Goal: Task Accomplishment & Management: Manage account settings

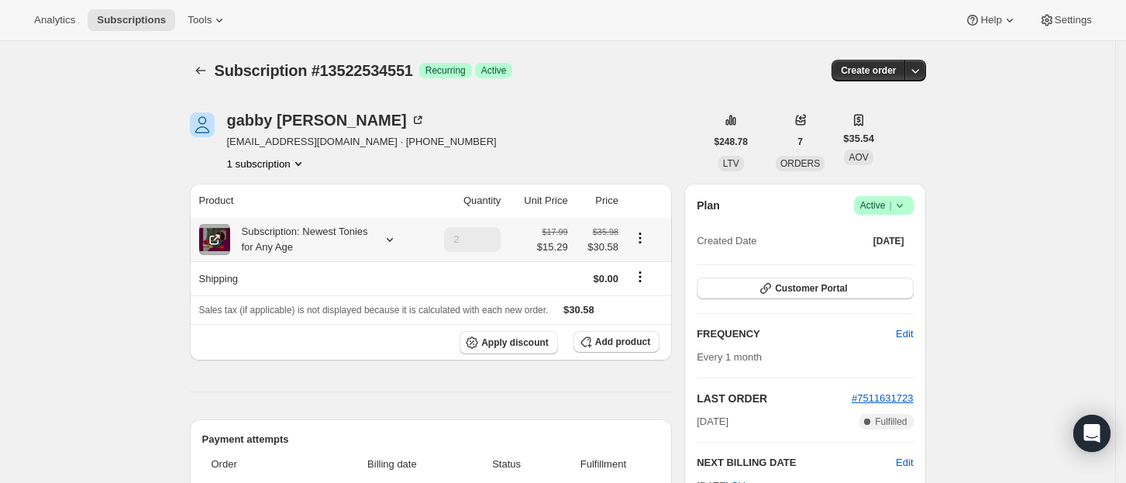
click at [392, 239] on icon at bounding box center [389, 240] width 6 height 4
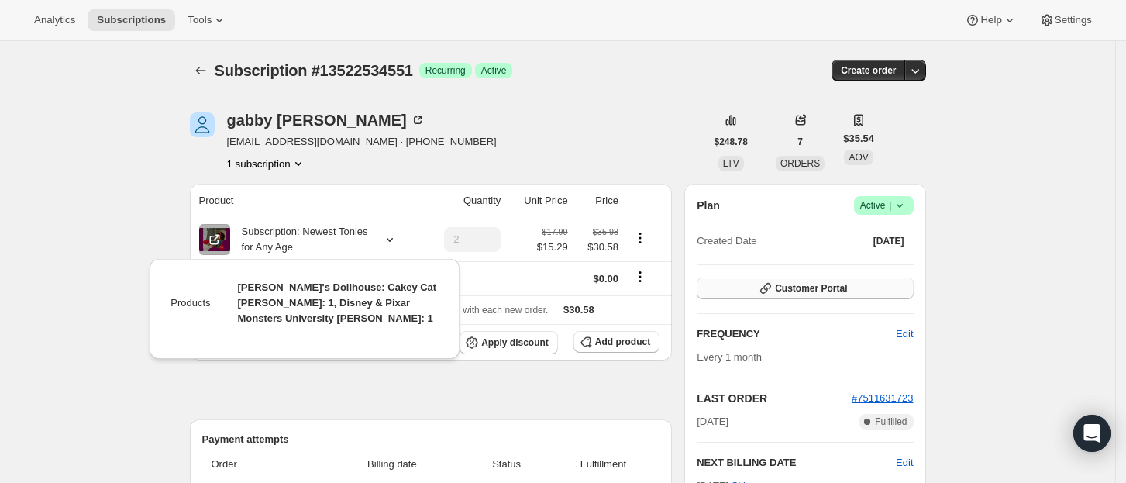
click at [816, 288] on span "Customer Portal" at bounding box center [811, 288] width 72 height 12
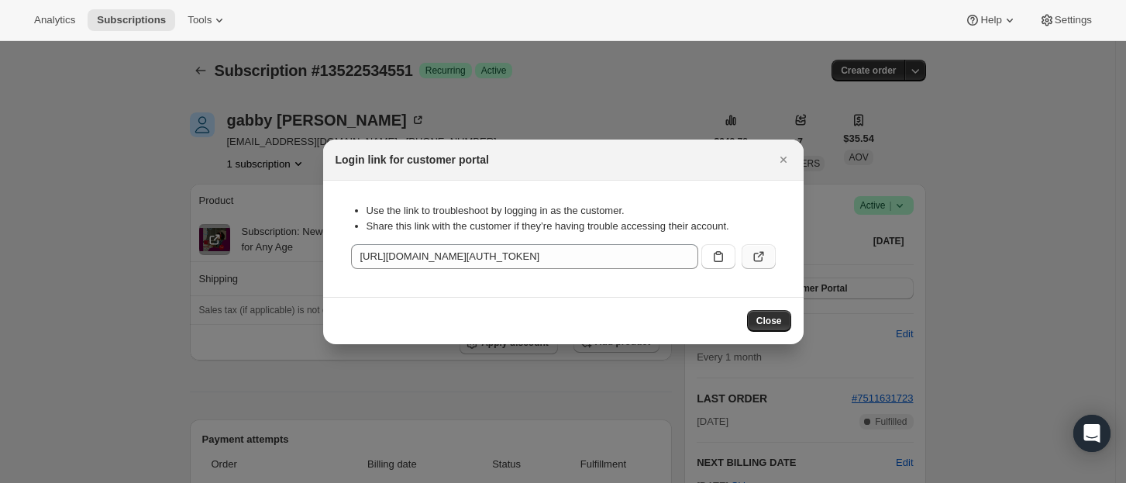
click at [763, 258] on icon ":rc1:" at bounding box center [759, 257] width 16 height 16
click at [774, 154] on button "Close" at bounding box center [784, 160] width 22 height 22
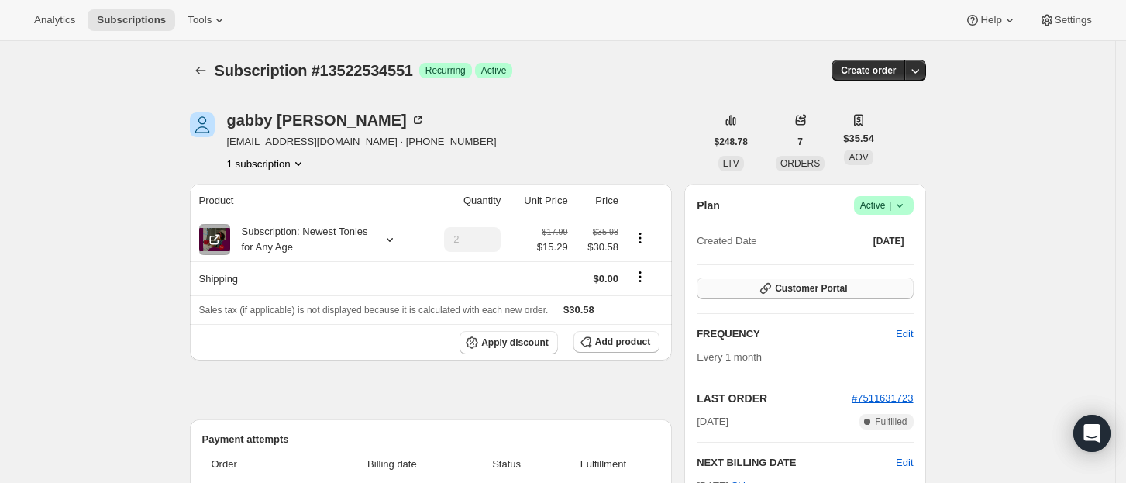
click at [800, 288] on span "Customer Portal" at bounding box center [811, 288] width 72 height 12
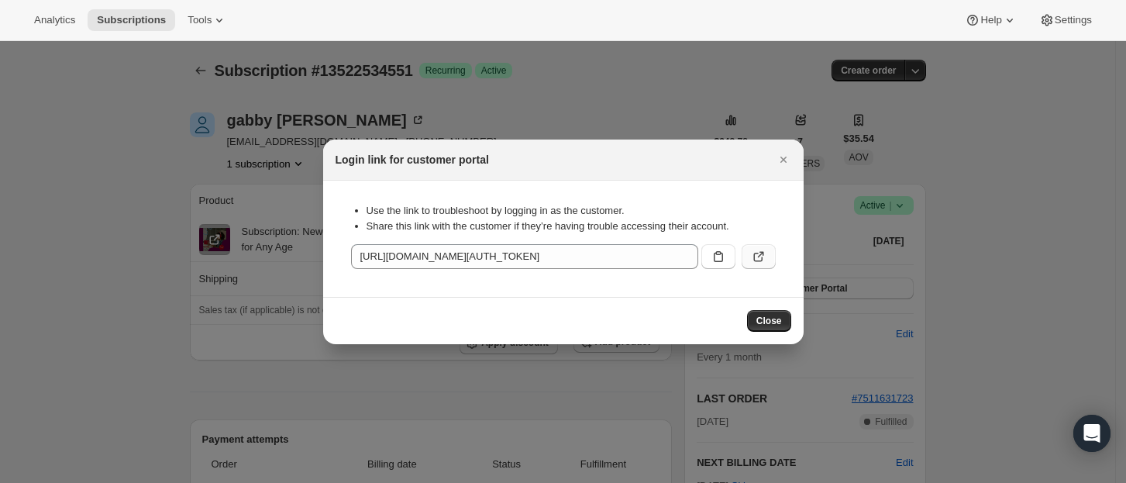
click at [756, 257] on icon ":rc1:" at bounding box center [759, 257] width 16 height 16
click at [782, 153] on icon "Close" at bounding box center [784, 160] width 16 height 16
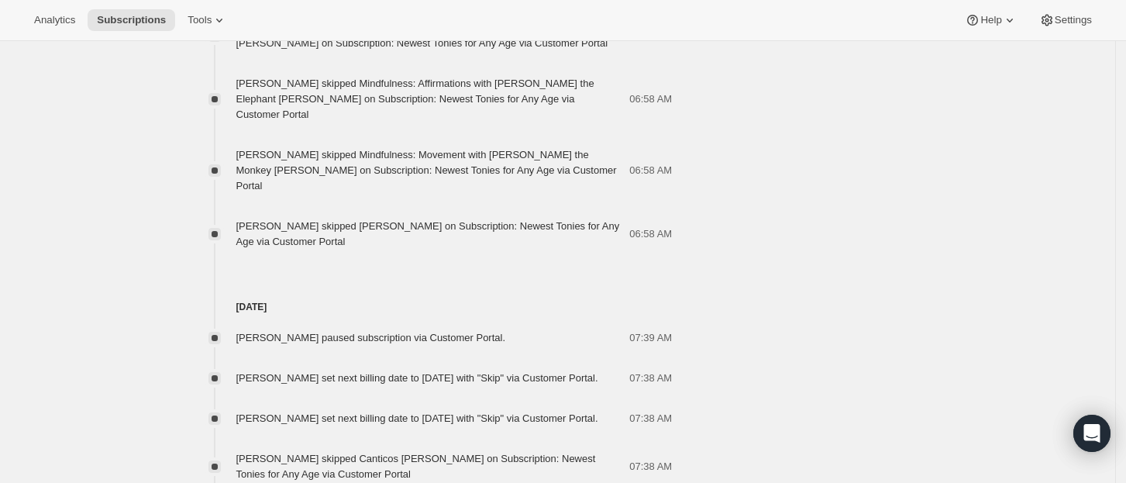
scroll to position [1446, 0]
